Goal: Check status: Check status

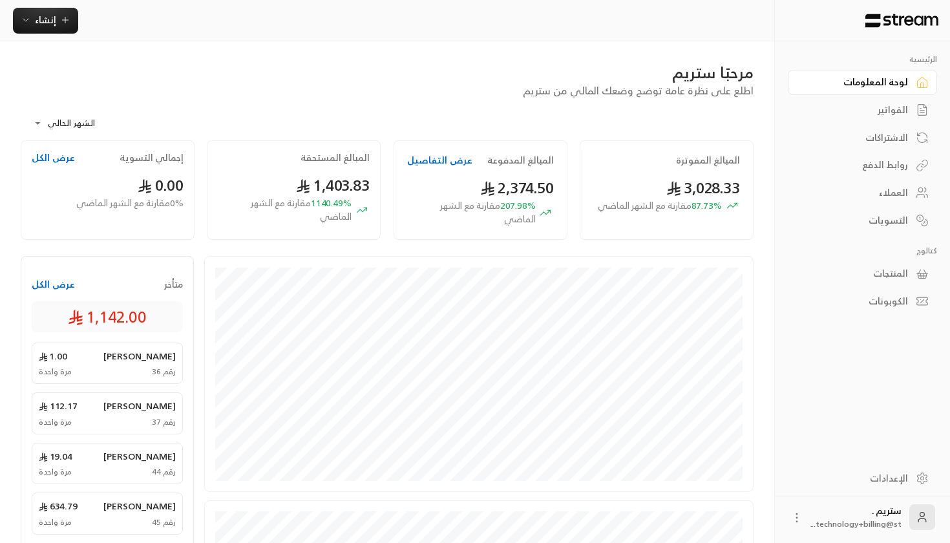
click at [900, 122] on div "الاشتراكات" at bounding box center [862, 136] width 149 height 28
click at [899, 120] on link "الفواتير" at bounding box center [862, 110] width 149 height 25
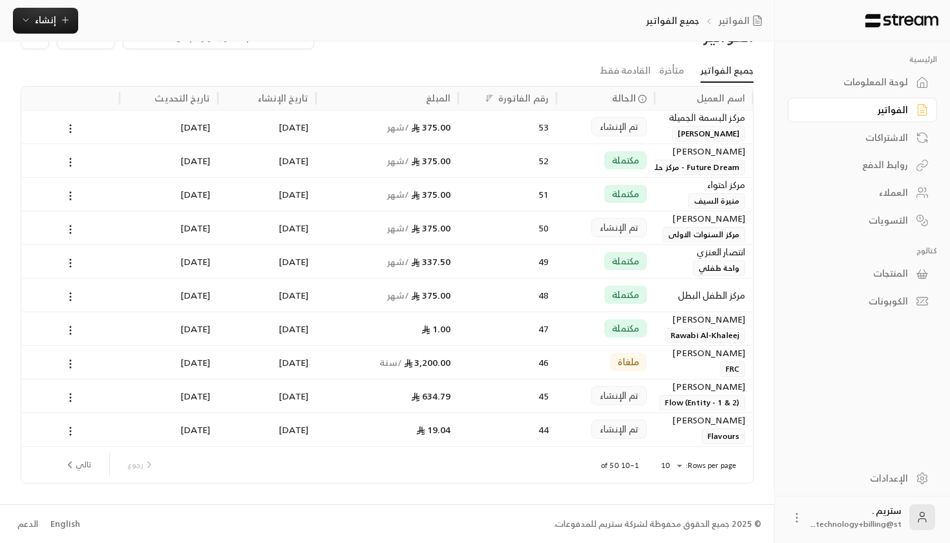
scroll to position [38, 0]
click at [70, 478] on div "رجوع تالي" at bounding box center [318, 465] width 533 height 36
click at [93, 464] on button "تالي" at bounding box center [77, 465] width 37 height 22
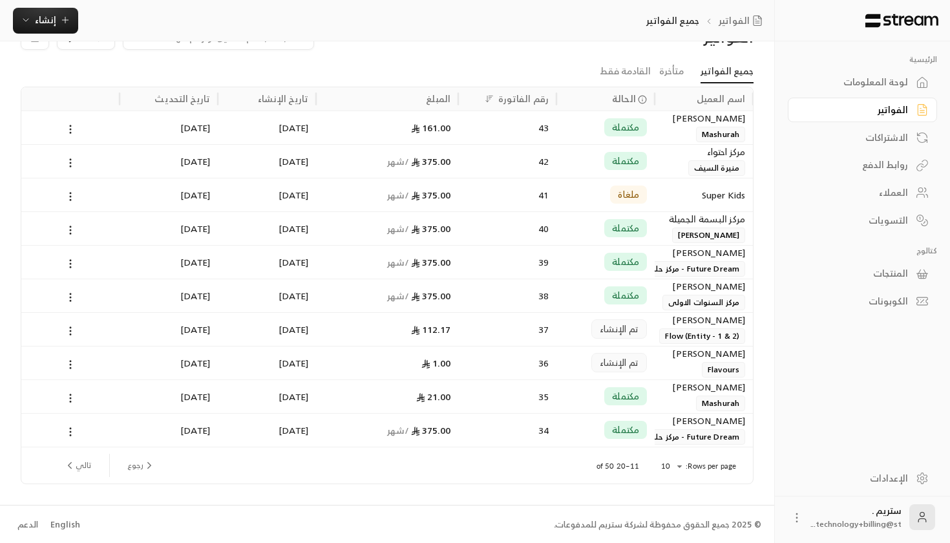
click at [79, 468] on button "تالي" at bounding box center [77, 465] width 37 height 22
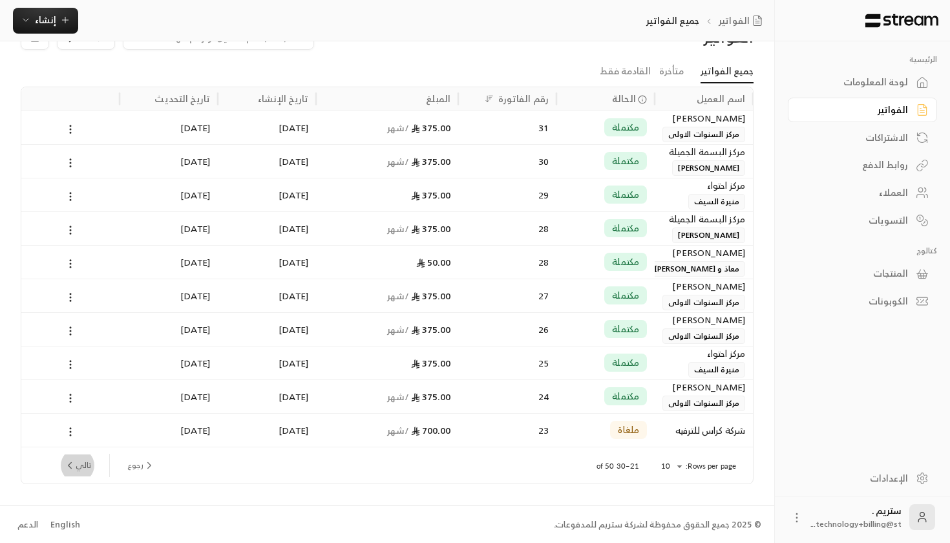
click at [70, 472] on button "تالي" at bounding box center [77, 465] width 37 height 22
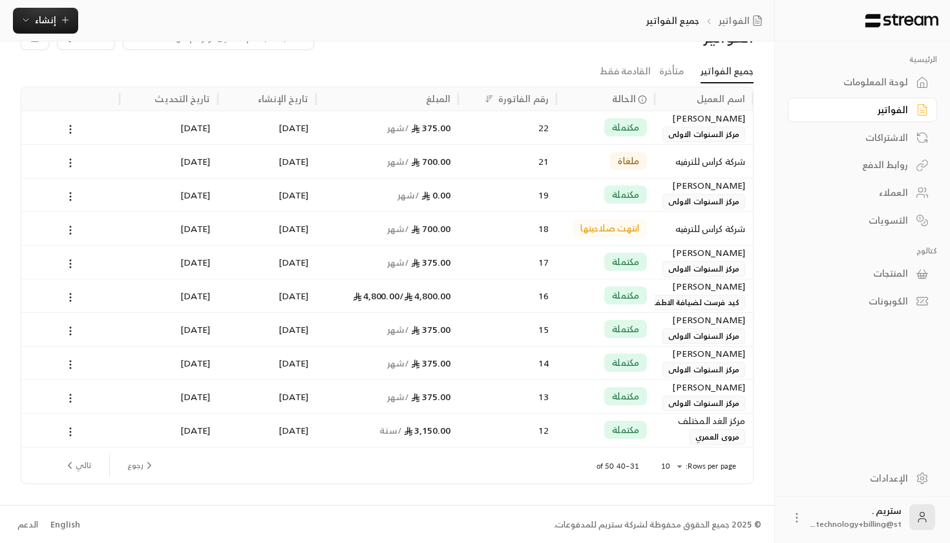
click at [286, 432] on div "[DATE]" at bounding box center [266, 429] width 83 height 33
